Goal: Find specific page/section: Find specific page/section

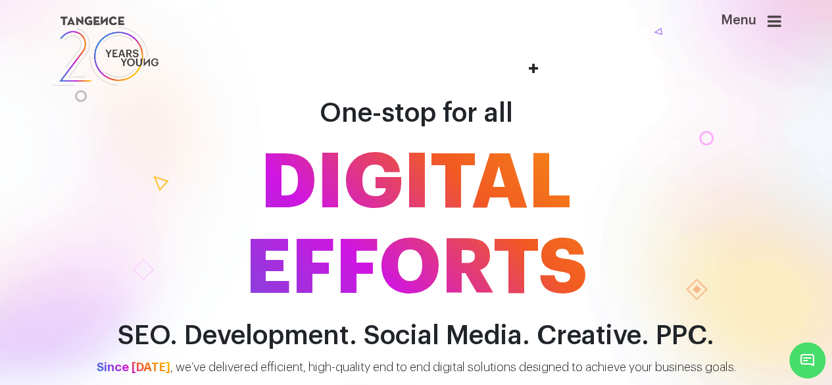
click at [780, 24] on icon at bounding box center [774, 21] width 14 height 16
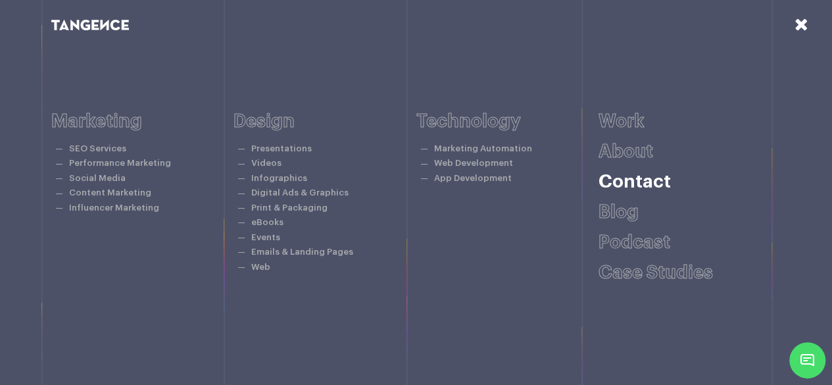
click at [625, 183] on link "Contact" at bounding box center [634, 181] width 72 height 18
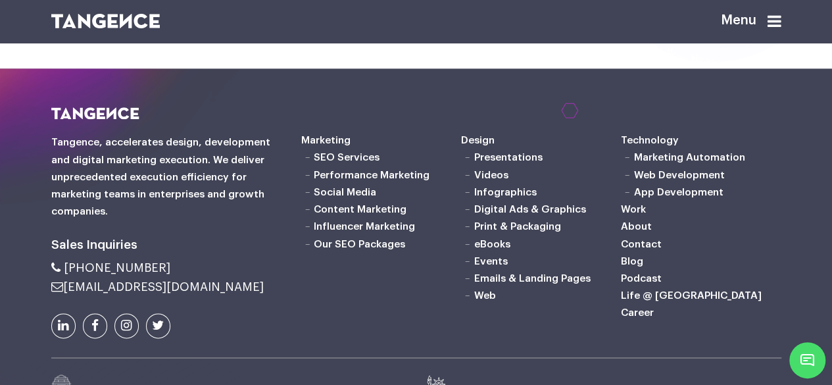
scroll to position [793, 0]
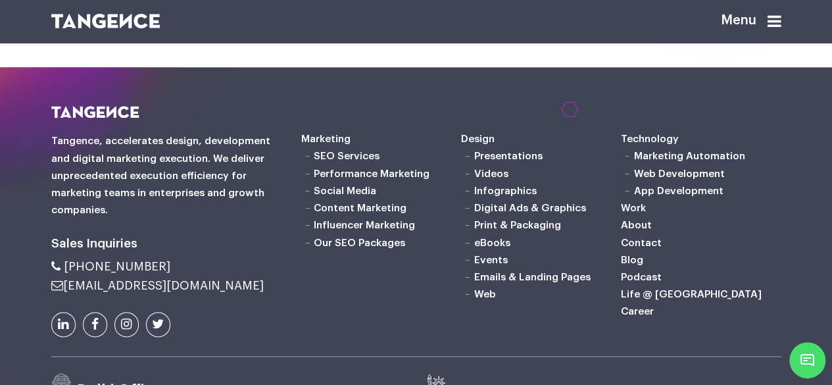
click at [349, 161] on link "SEO Services" at bounding box center [347, 156] width 66 height 11
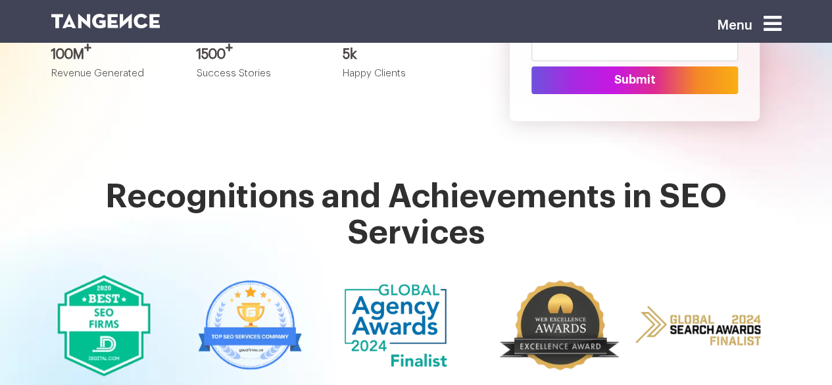
scroll to position [304, 0]
